Goal: Task Accomplishment & Management: Complete application form

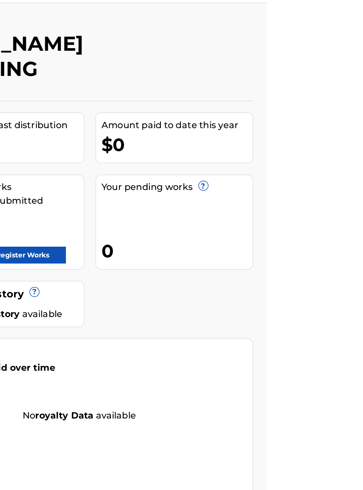
scroll to position [20, 186]
click at [230, 183] on link "Register Works" at bounding box center [201, 188] width 57 height 11
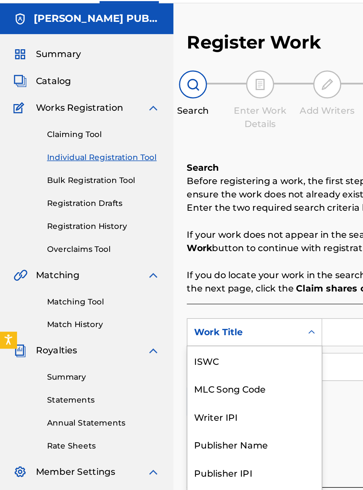
scroll to position [19, 0]
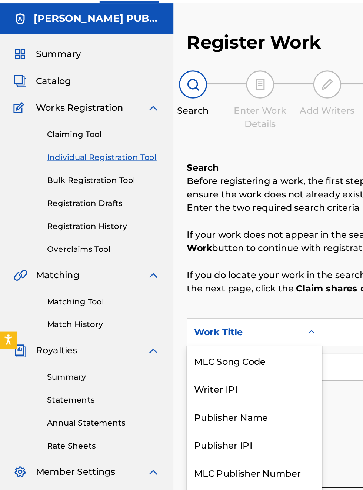
click at [164, 318] on div "Publisher IPI" at bounding box center [168, 314] width 89 height 19
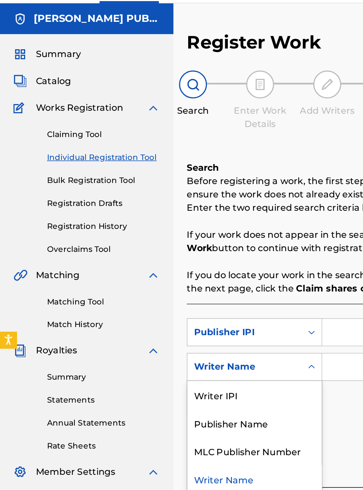
click at [170, 304] on div "Publisher Name" at bounding box center [168, 300] width 89 height 19
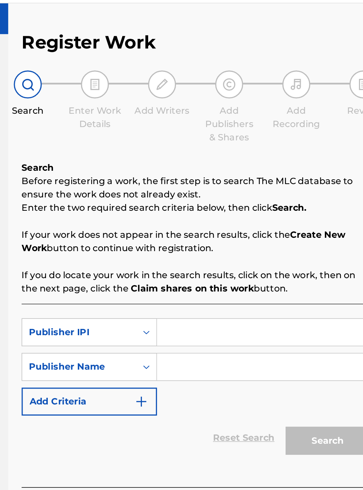
scroll to position [20, 109]
click at [226, 243] on input "Search Form" at bounding box center [283, 240] width 140 height 18
click at [227, 239] on input "Search Form" at bounding box center [283, 240] width 140 height 18
click at [231, 245] on input "Search Form" at bounding box center [283, 240] width 140 height 18
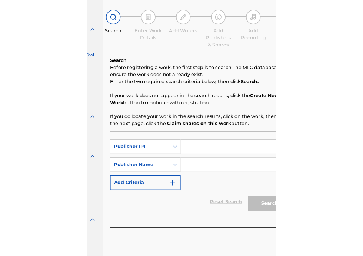
scroll to position [54, 95]
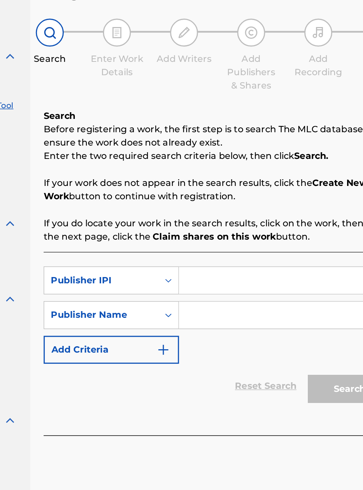
click at [243, 231] on input "Search Form" at bounding box center [283, 240] width 140 height 18
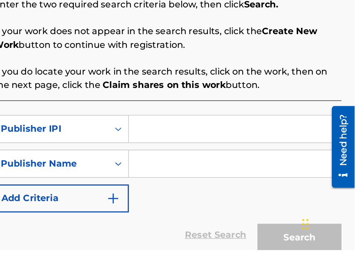
scroll to position [90, 128]
click at [237, 180] on input "Search Form" at bounding box center [283, 176] width 140 height 18
type input "00340604990"
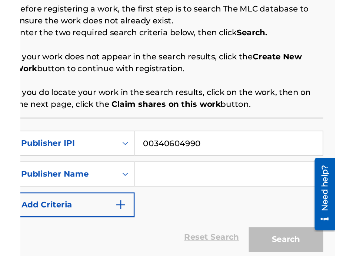
scroll to position [69, 128]
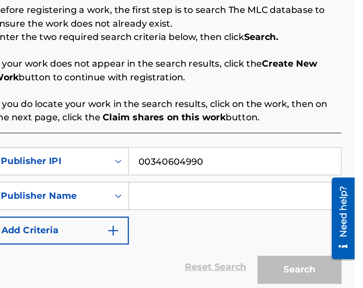
click at [237, 202] on input "Search Form" at bounding box center [283, 199] width 140 height 18
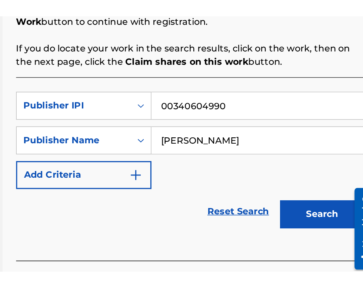
scroll to position [46, 113]
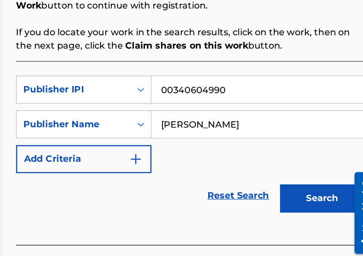
type input "Bobby Hamilton"
click at [330, 181] on button "Search" at bounding box center [326, 178] width 56 height 19
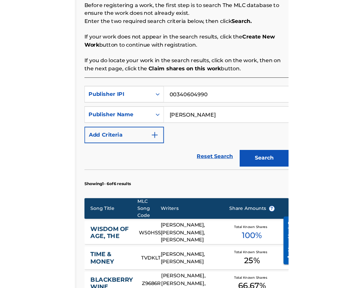
scroll to position [104, 113]
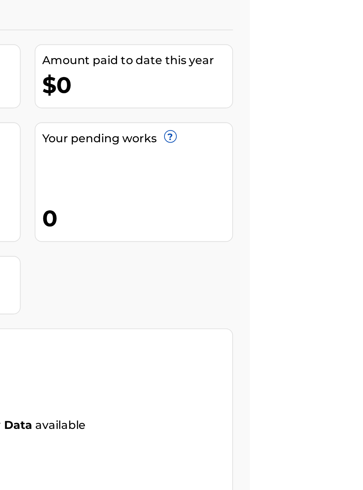
scroll to position [71, 231]
click at [230, 183] on link "Register Works" at bounding box center [201, 188] width 57 height 11
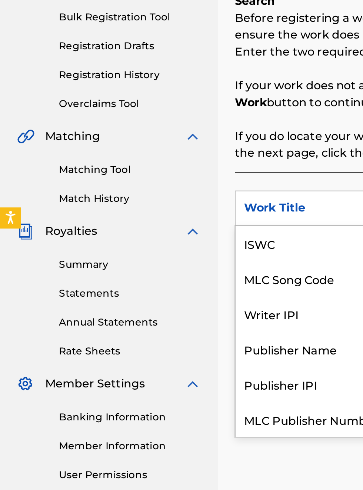
scroll to position [19, 0]
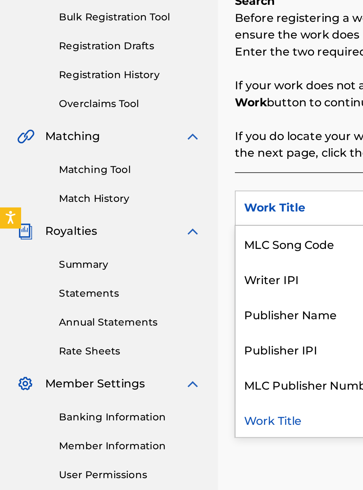
click at [164, 320] on div "Publisher IPI" at bounding box center [168, 314] width 89 height 19
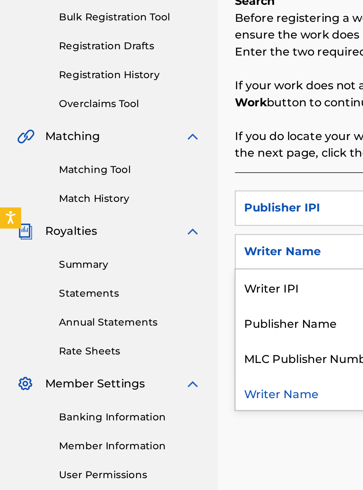
click at [171, 306] on div "Publisher Name" at bounding box center [168, 300] width 89 height 19
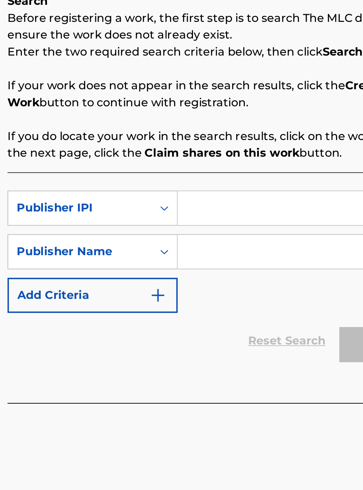
click at [234, 241] on input "Search Form" at bounding box center [283, 240] width 140 height 18
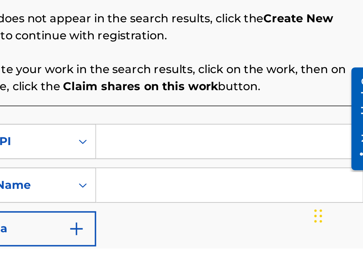
click at [287, 254] on div "SearchWithCriteria1a67c796-8fc5-4a73-b2db-a6b96899e0c9 Publisher IPI SearchWith…" at bounding box center [239, 222] width 230 height 64
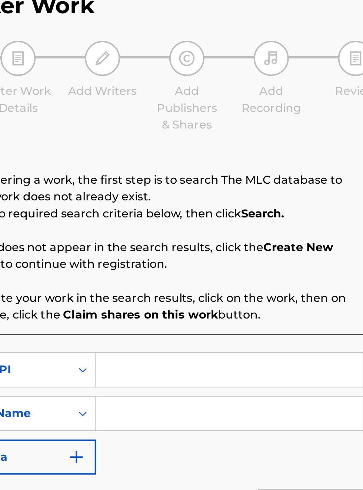
scroll to position [30, 0]
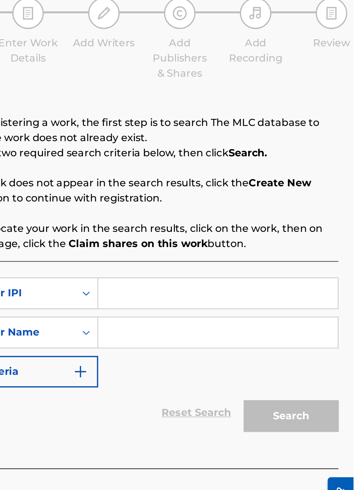
click at [223, 260] on div "SearchWithCriteria1a67c796-8fc5-4a73-b2db-a6b96899e0c9 Publisher IPI SearchWith…" at bounding box center [239, 263] width 230 height 64
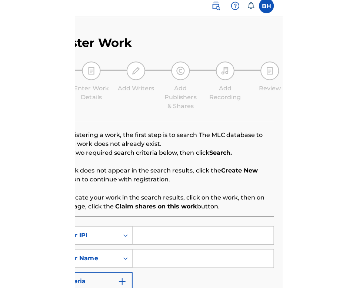
scroll to position [5, 156]
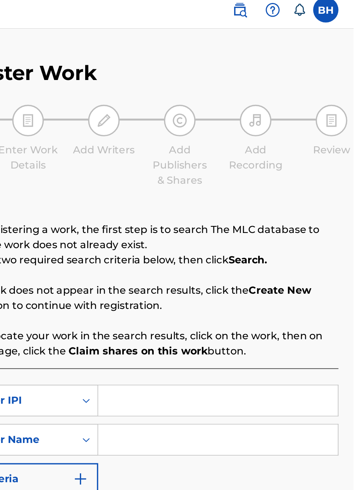
click at [228, 254] on input "Search Form" at bounding box center [283, 263] width 140 height 18
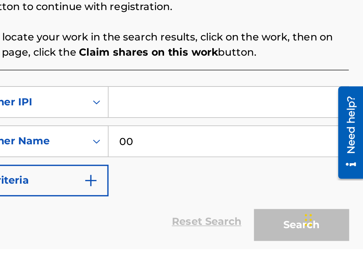
click at [232, 175] on input "Search Form" at bounding box center [283, 170] width 140 height 18
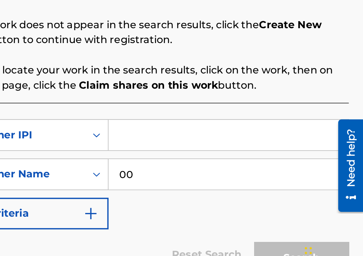
click at [241, 195] on input "00" at bounding box center [283, 193] width 140 height 18
type input "0"
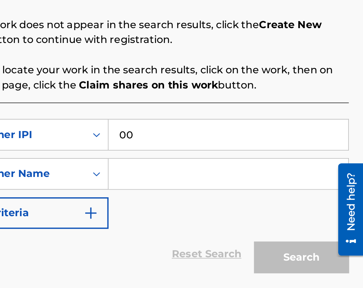
type input "00340604990"
click at [238, 195] on input "Search Form" at bounding box center [283, 193] width 140 height 18
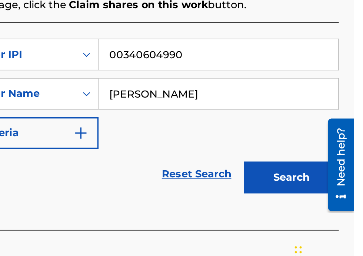
scroll to position [117, 0]
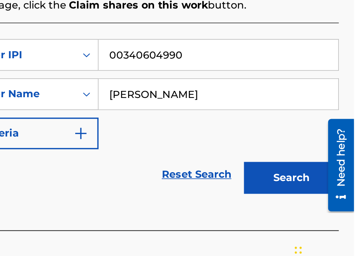
type input "Bobby Hamilton"
click at [333, 198] on button "Search" at bounding box center [326, 195] width 56 height 19
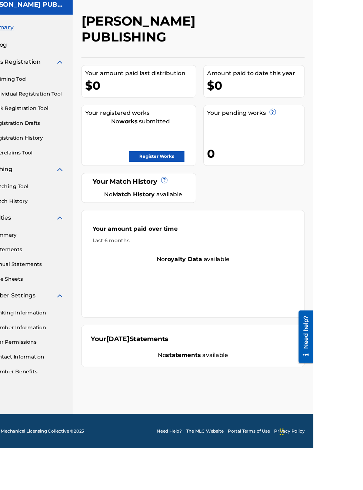
scroll to position [27, 40]
click at [230, 183] on link "Register Works" at bounding box center [201, 188] width 57 height 11
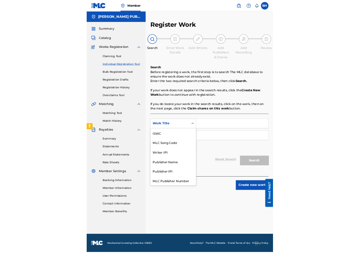
scroll to position [19, 0]
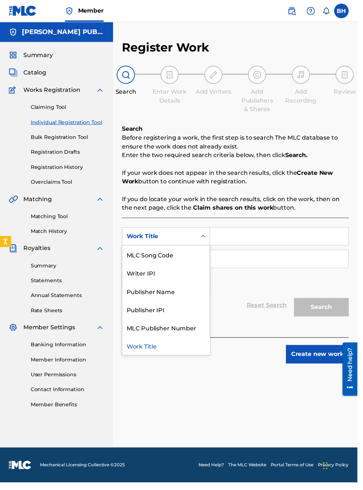
click at [175, 295] on div "Publisher Name" at bounding box center [168, 295] width 89 height 19
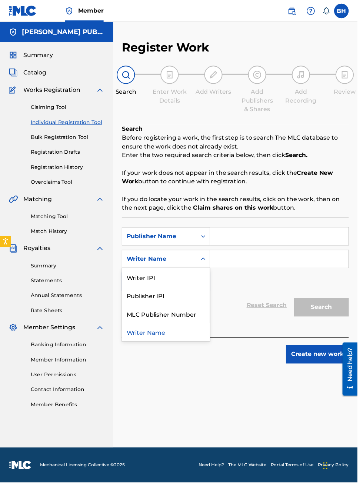
click at [159, 301] on div "Publisher IPI" at bounding box center [168, 300] width 89 height 19
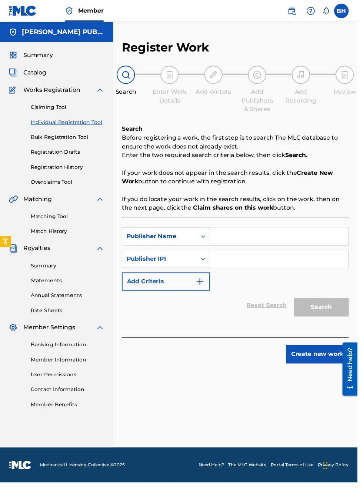
click at [248, 244] on input "Search Form" at bounding box center [283, 240] width 140 height 18
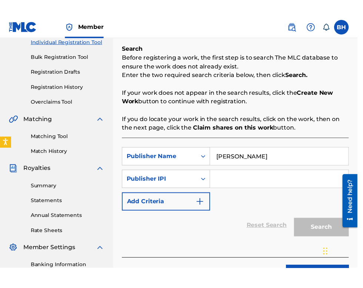
scroll to position [101, 0]
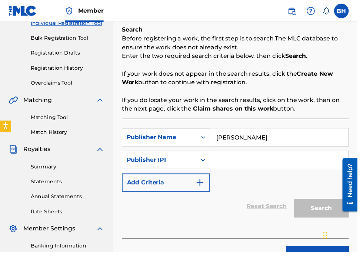
type input "Bobby Hamilton"
click at [243, 164] on input "Search Form" at bounding box center [283, 162] width 140 height 18
type input "00340604990"
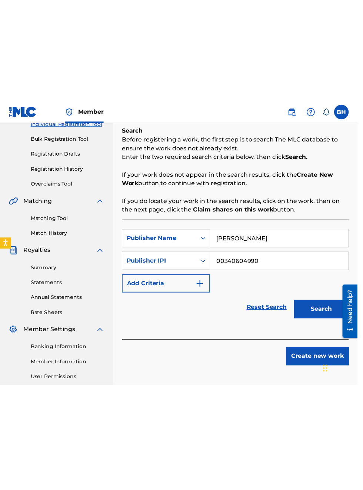
scroll to position [30, 0]
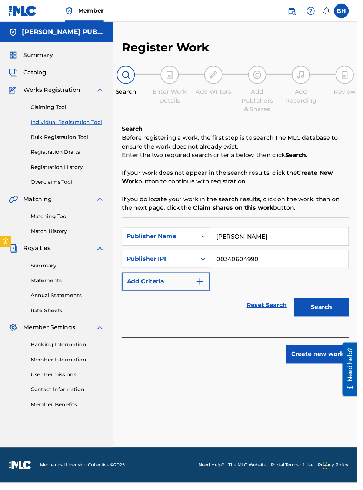
click at [330, 303] on button "Search" at bounding box center [326, 312] width 56 height 19
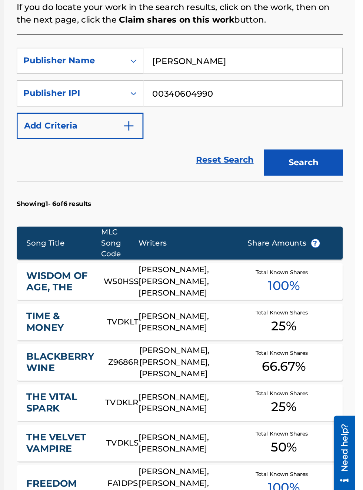
scroll to position [143, 0]
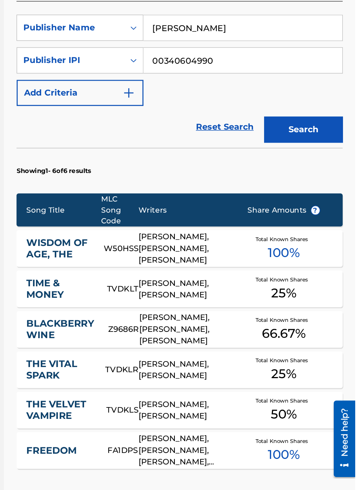
click at [332, 154] on button "Search" at bounding box center [326, 156] width 56 height 19
